Goal: Navigation & Orientation: Find specific page/section

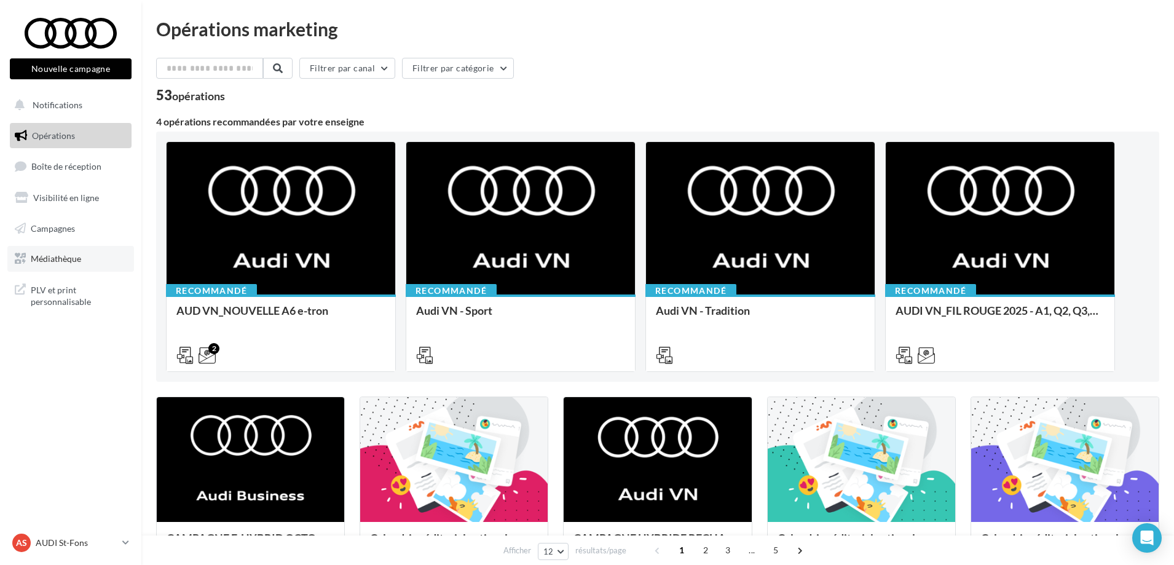
click at [57, 259] on span "Médiathèque" at bounding box center [56, 258] width 50 height 10
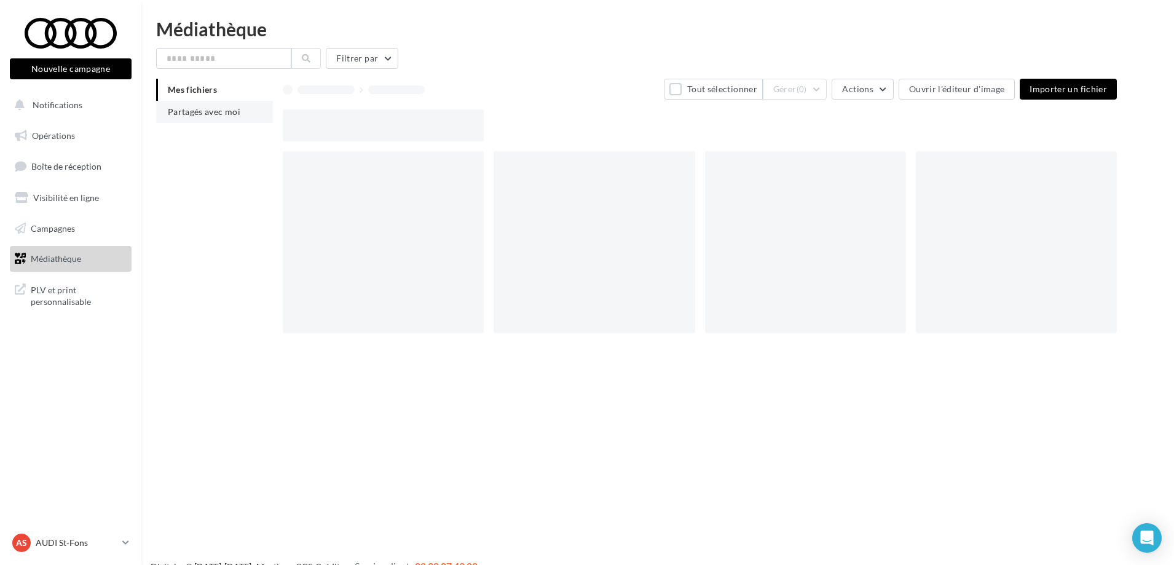
click at [208, 114] on span "Partagés avec moi" at bounding box center [204, 111] width 73 height 10
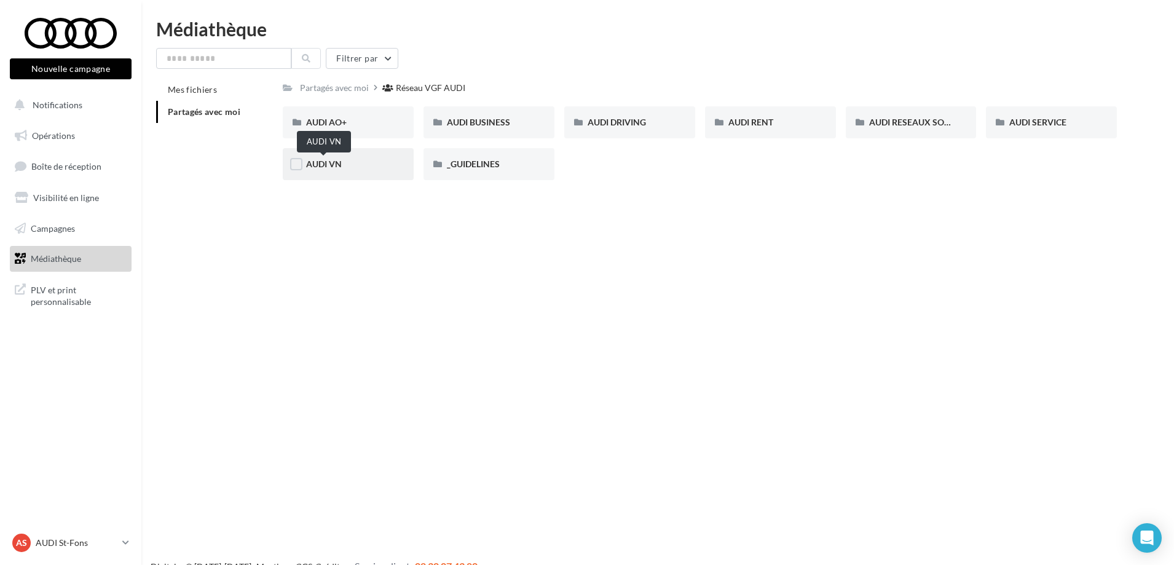
click at [320, 168] on span "AUDI VN" at bounding box center [324, 164] width 36 height 10
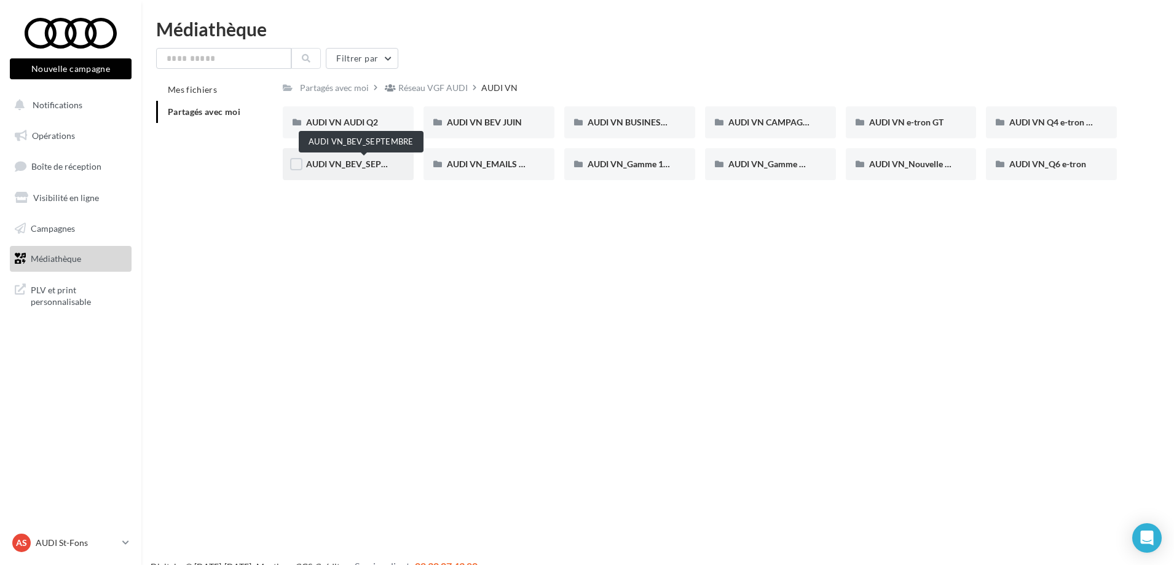
click at [334, 165] on span "AUDI VN_BEV_SEPTEMBRE" at bounding box center [360, 164] width 109 height 10
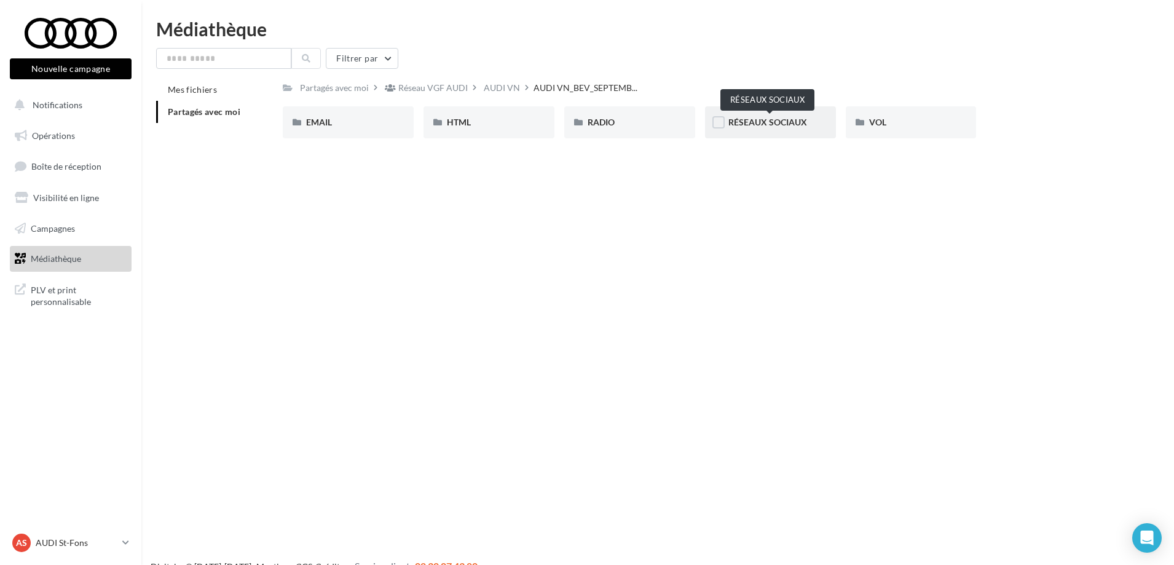
click at [787, 124] on span "RÉSEAUX SOCIAUX" at bounding box center [767, 122] width 79 height 10
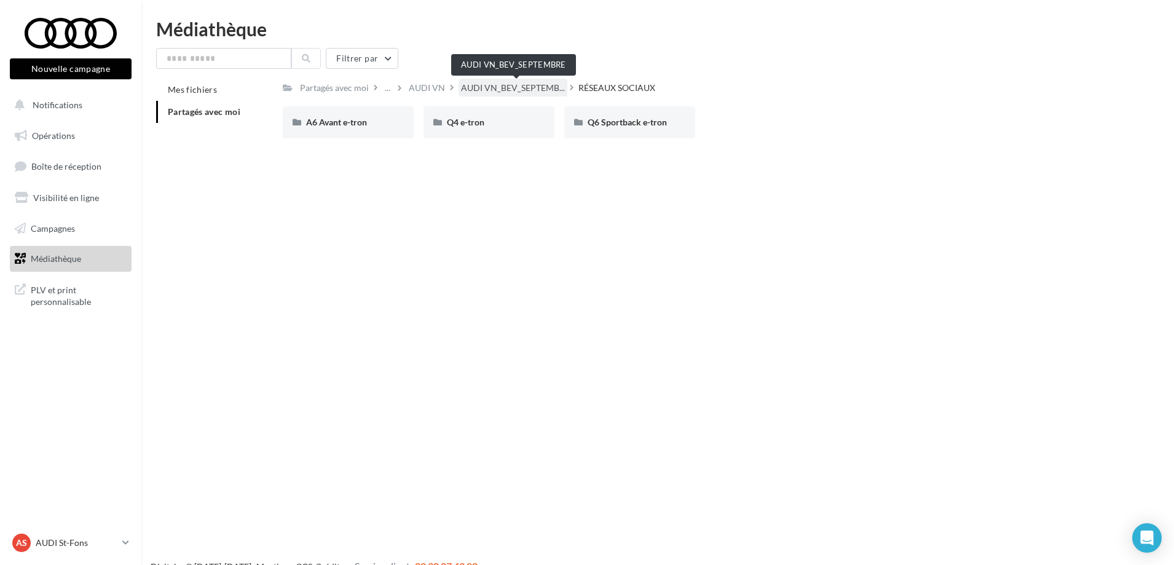
click at [529, 90] on span "AUDI VN_BEV_SEPTEMB..." at bounding box center [513, 88] width 104 height 12
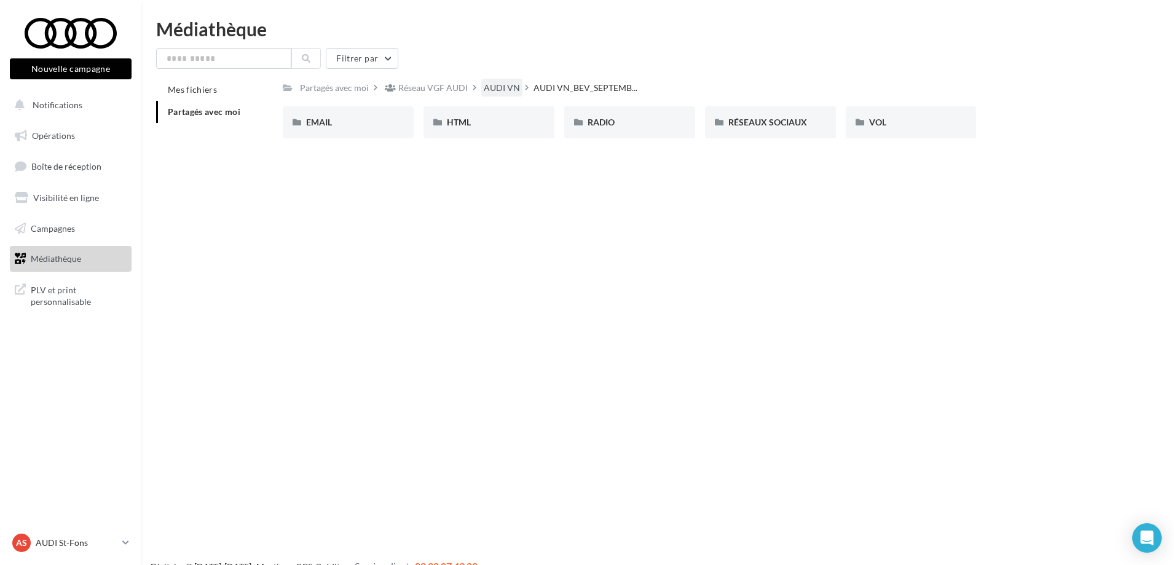
click at [505, 92] on div "AUDI VN" at bounding box center [502, 88] width 36 height 12
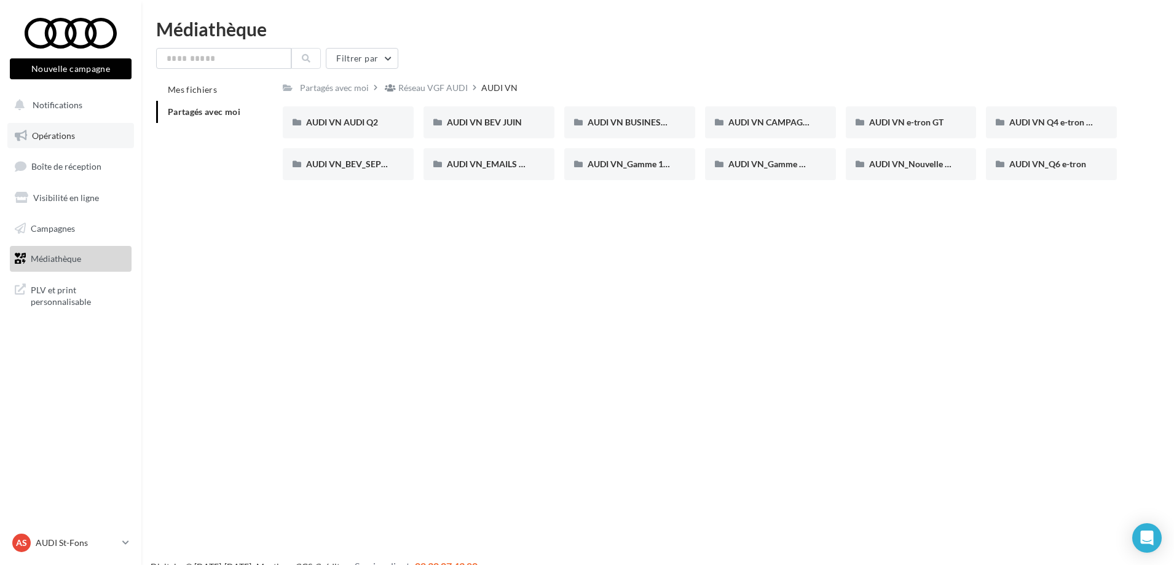
click at [60, 140] on span "Opérations" at bounding box center [53, 135] width 43 height 10
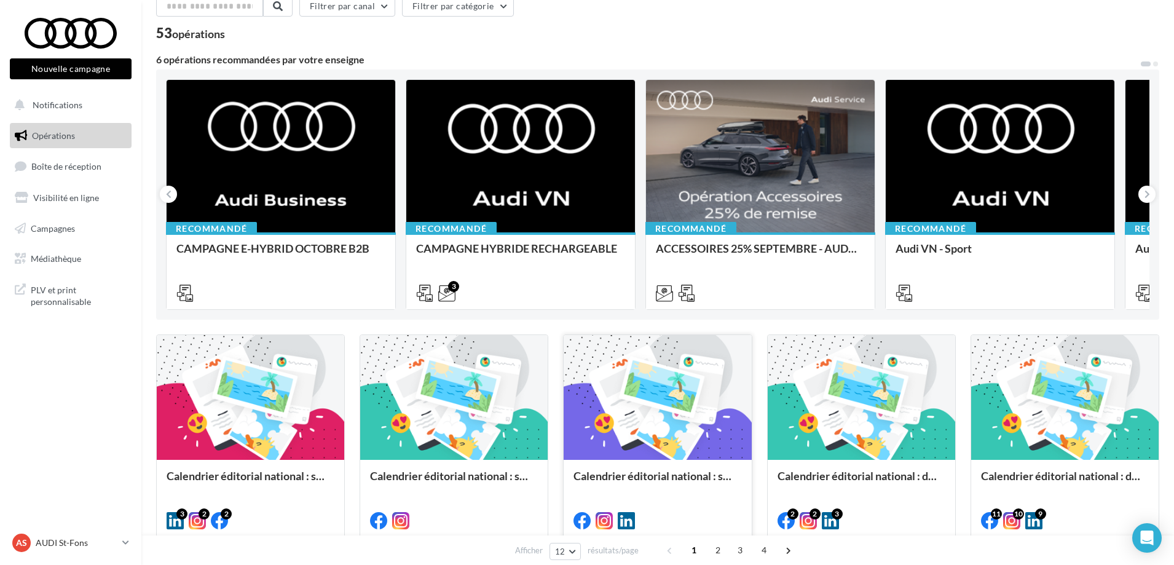
scroll to position [61, 0]
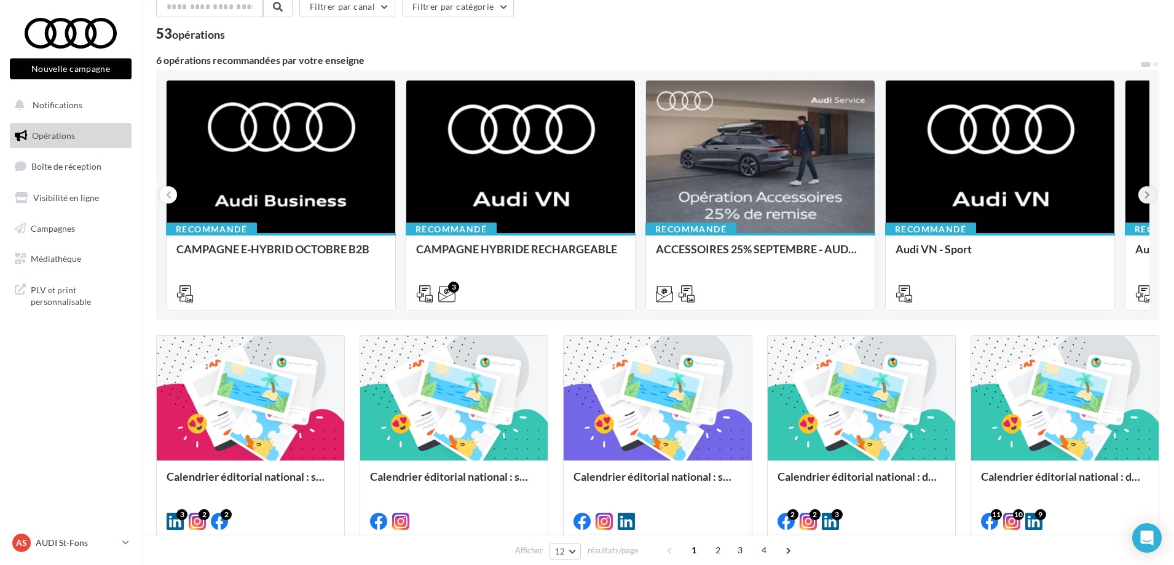
click at [1151, 196] on button at bounding box center [1147, 194] width 17 height 17
